Goal: Task Accomplishment & Management: Manage account settings

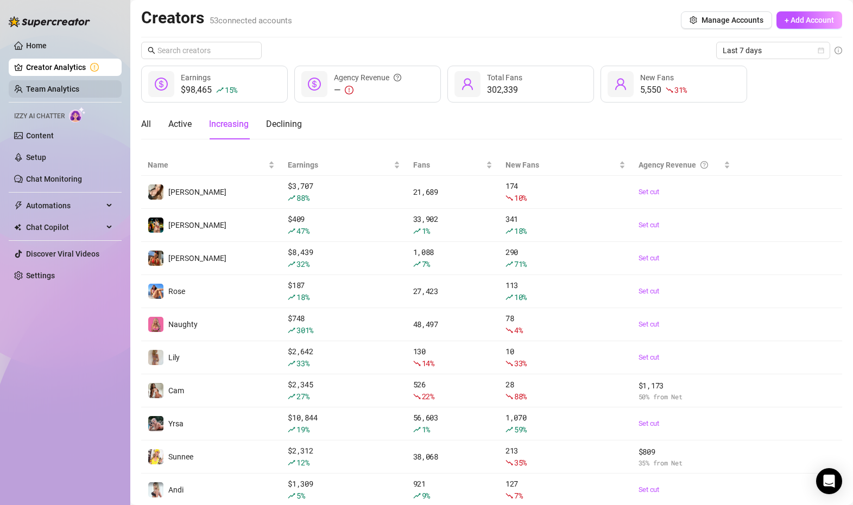
click at [75, 90] on link "Team Analytics" at bounding box center [52, 89] width 53 height 9
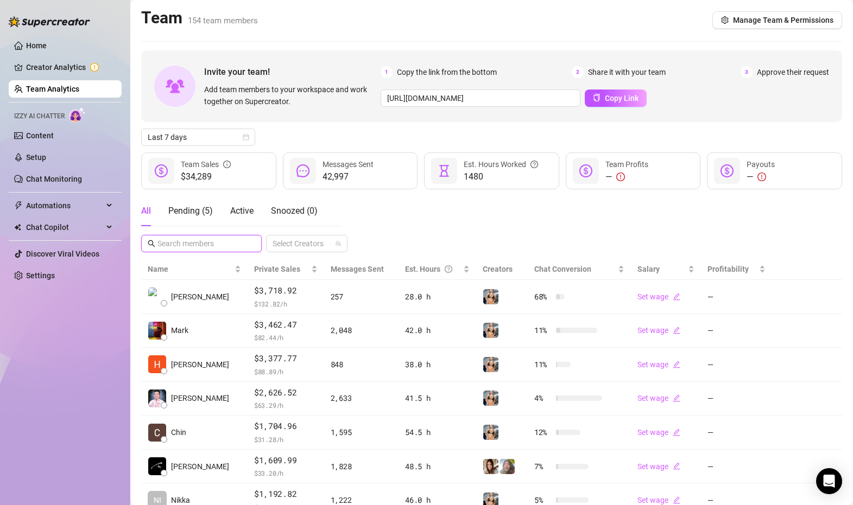
click at [220, 241] on input "text" at bounding box center [201, 244] width 89 height 12
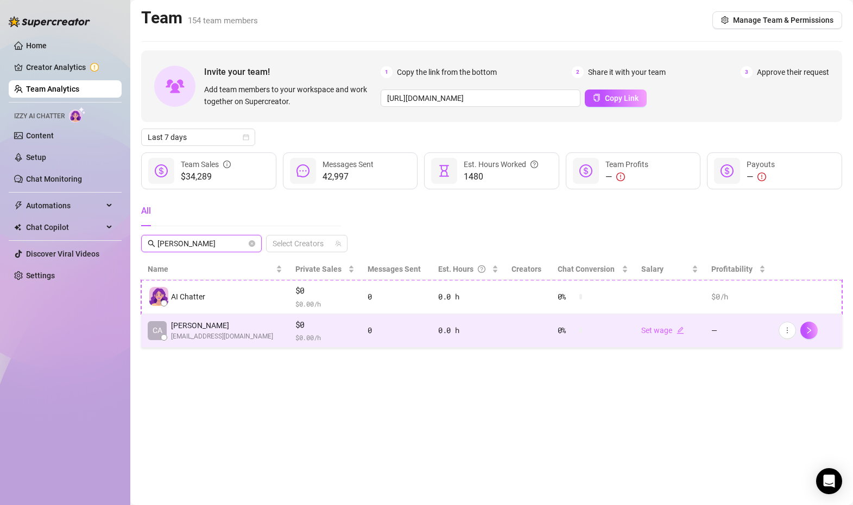
type input "[PERSON_NAME]"
click at [517, 337] on td at bounding box center [528, 331] width 46 height 34
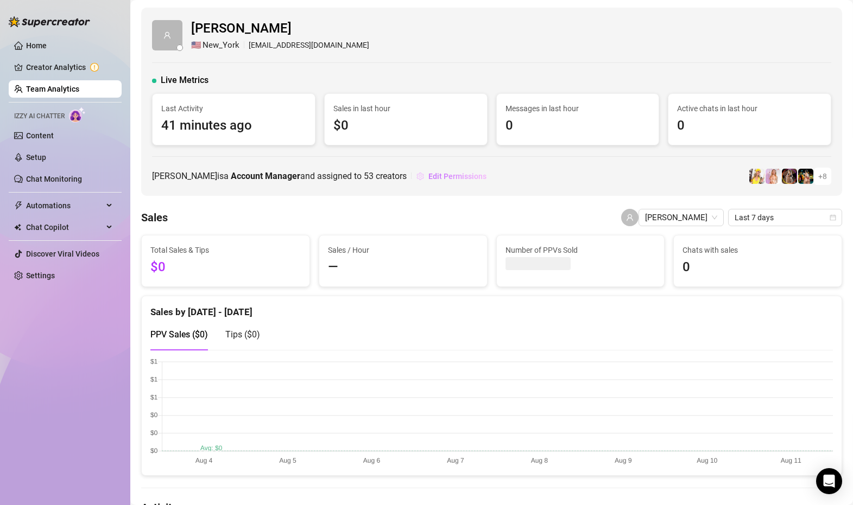
click at [454, 174] on span "Edit Permissions" at bounding box center [457, 176] width 58 height 9
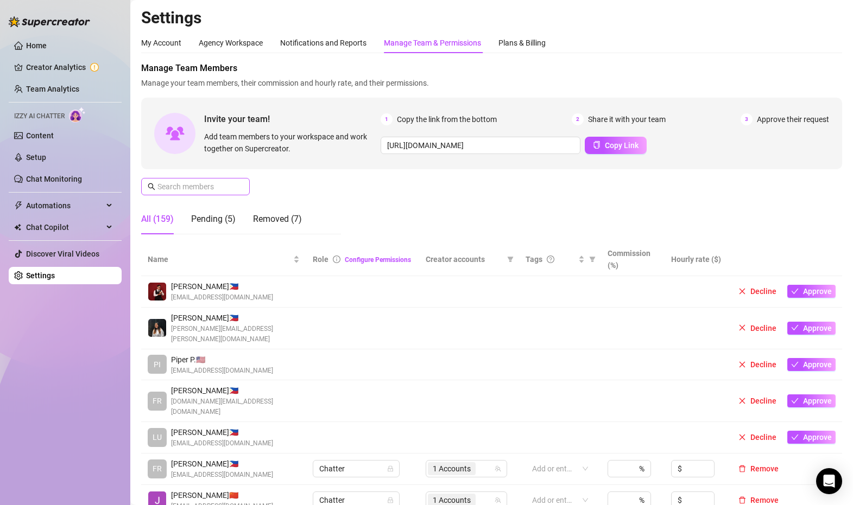
click at [218, 178] on span at bounding box center [195, 186] width 109 height 17
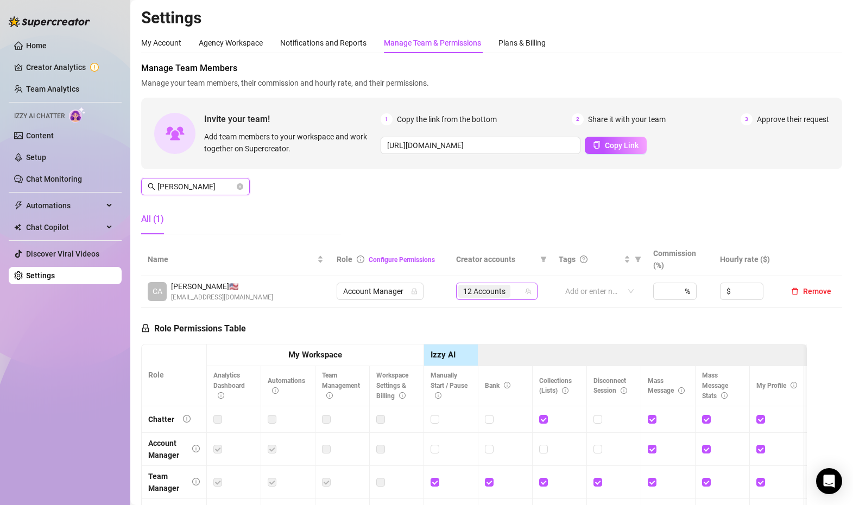
click at [516, 299] on div "12 Accounts" at bounding box center [491, 291] width 66 height 15
type input "[PERSON_NAME]"
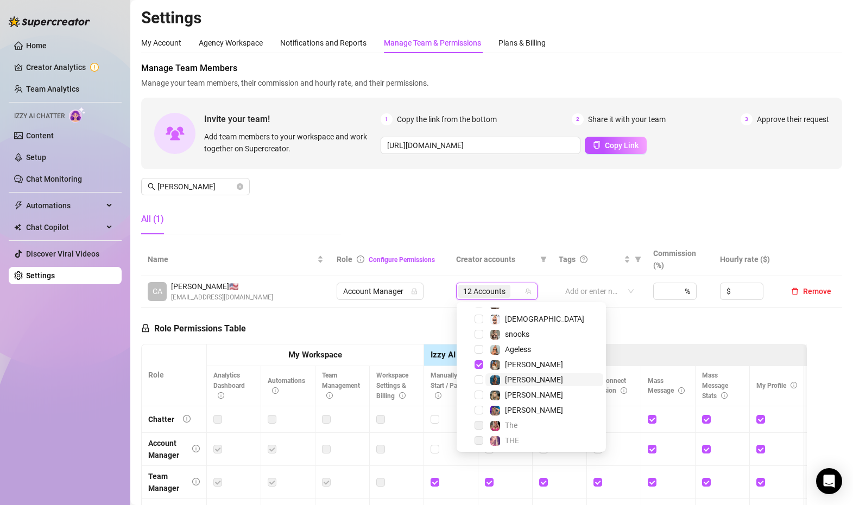
scroll to position [705, 0]
